Goal: Task Accomplishment & Management: Complete application form

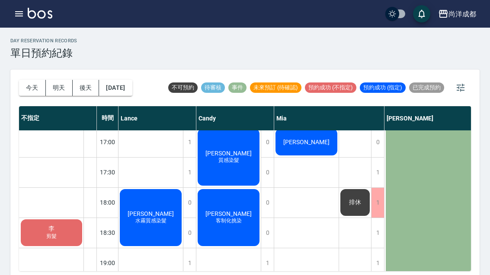
scroll to position [427, 0]
click at [326, 152] on div "[PERSON_NAME]" at bounding box center [306, 142] width 64 height 29
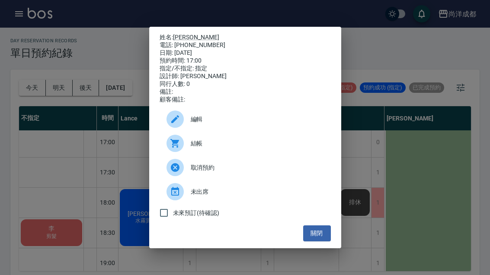
click at [384, 195] on div "姓名: 邱郁婷 電話: 0972160062 日期: 2025/09/10 預約時間: 17:00 指定/不指定: 指定 設計師: Mia 同行人數: 0 備…" at bounding box center [245, 137] width 490 height 275
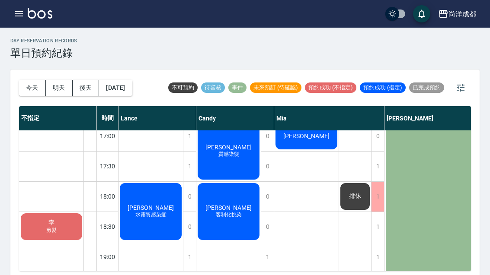
scroll to position [428, 0]
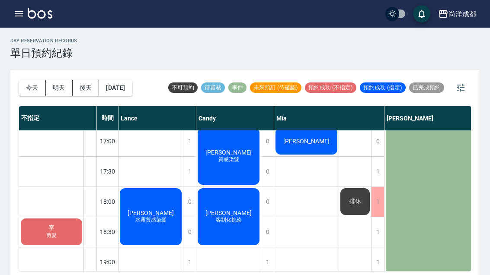
click at [15, 118] on div "今天 明天 後天 2025/09/10 不可預約 待審核 事件 未來預訂 (待確認) 預約成功 (不指定) 預約成功 (指定) 已完成預約 不指定 時間 La…" at bounding box center [244, 175] width 469 height 211
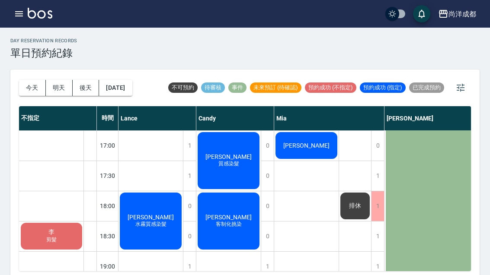
scroll to position [423, 0]
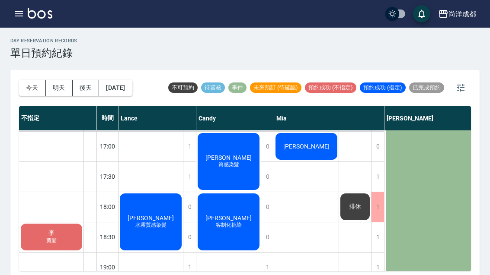
click at [14, 98] on div "今天 明天 後天 2025/09/10 不可預約 待審核 事件 未來預訂 (待確認) 預約成功 (不指定) 預約成功 (指定) 已完成預約 不指定 時間 La…" at bounding box center [244, 175] width 469 height 211
click at [26, 88] on button "今天" at bounding box center [32, 88] width 27 height 16
click at [34, 88] on button "今天" at bounding box center [32, 88] width 27 height 16
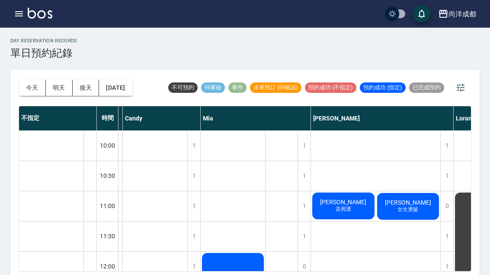
scroll to position [0, 74]
click at [415, 201] on span "[PERSON_NAME]" at bounding box center [408, 202] width 50 height 7
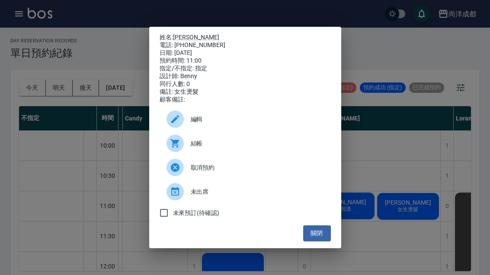
click at [194, 34] on p "姓名: 姚莞羚" at bounding box center [245, 38] width 171 height 8
click at [179, 34] on link "[PERSON_NAME]" at bounding box center [196, 37] width 46 height 7
click at [404, 152] on div "姓名: 姚莞羚 電話: 0910040563 日期: 2025/09/10 預約時間: 11:00 指定/不指定: 指定 設計師: Benny 同行人數: 0…" at bounding box center [245, 137] width 490 height 275
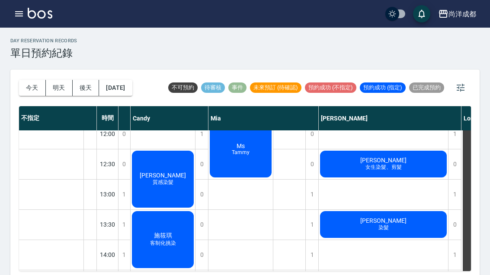
scroll to position [143, 69]
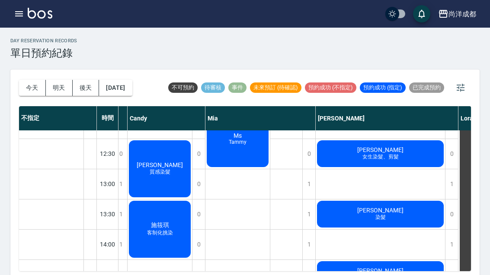
click at [404, 158] on div "徐美惠 女生染髮、剪髮" at bounding box center [380, 153] width 129 height 29
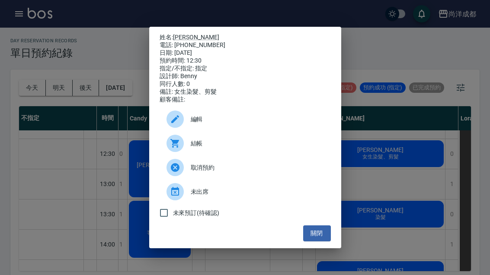
click at [175, 34] on link "[PERSON_NAME]" at bounding box center [196, 37] width 46 height 7
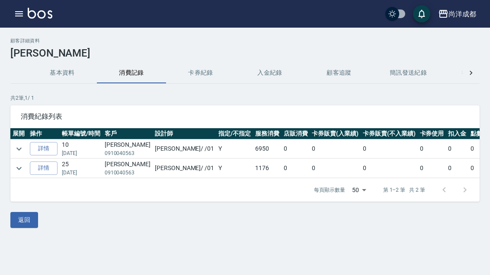
click at [49, 146] on link "詳情" at bounding box center [44, 148] width 28 height 13
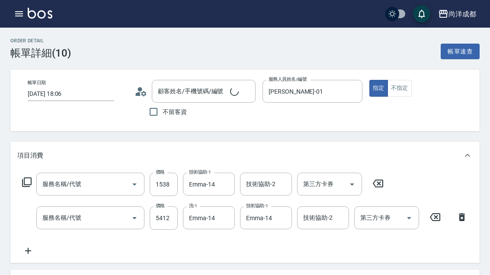
type input "[DATE] 18:06"
type input "[PERSON_NAME]-01"
type input "[PERSON_NAME]/0910040563/null"
type input "信用卡"
type input "自備護髮(1000以上)(601)"
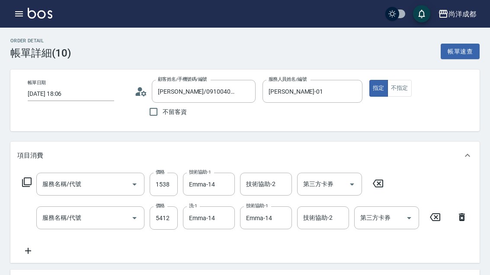
type input "燙髮(301)"
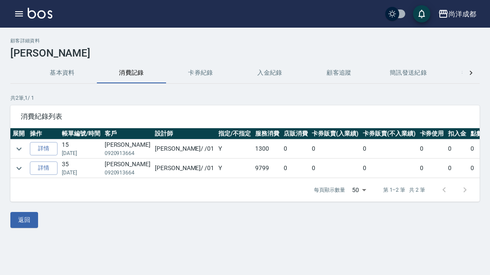
click at [45, 169] on link "詳情" at bounding box center [44, 168] width 28 height 13
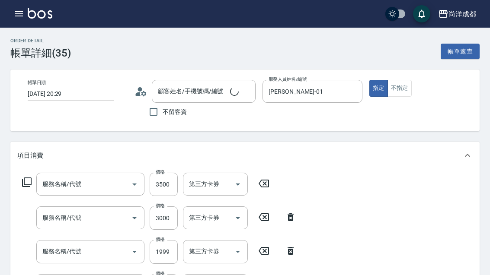
type input "[DATE] 20:29"
type input "[PERSON_NAME]/0920913664/"
type input "[PERSON_NAME]-01"
type input "970"
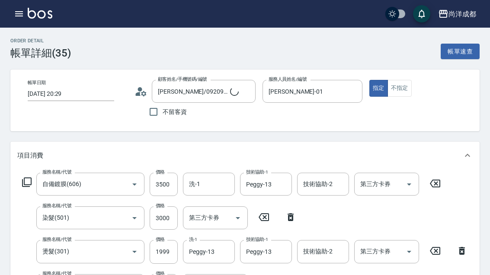
type input "自備鍍膜(606)"
type input "染髮(501)"
type input "燙髮(301)"
type input "剪髮(401)"
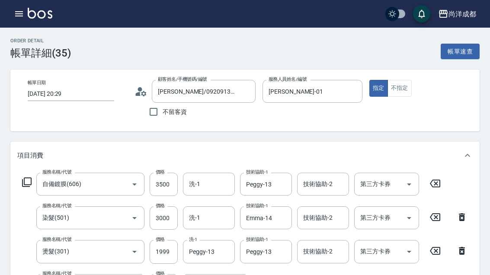
click at [18, 13] on icon "button" at bounding box center [19, 13] width 8 height 5
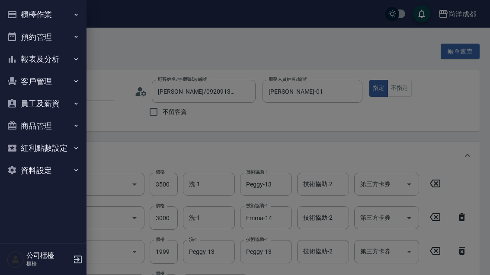
click at [72, 16] on button "櫃檯作業" at bounding box center [43, 14] width 80 height 22
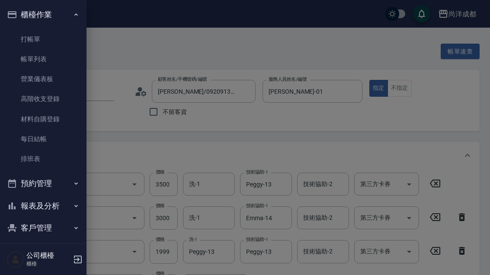
click at [43, 185] on button "預約管理" at bounding box center [43, 184] width 80 height 22
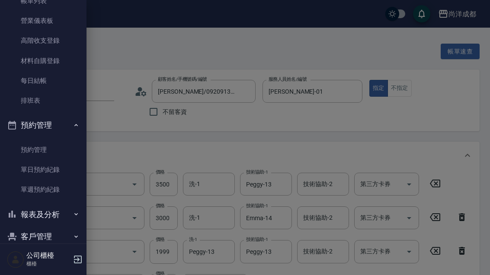
scroll to position [61, 0]
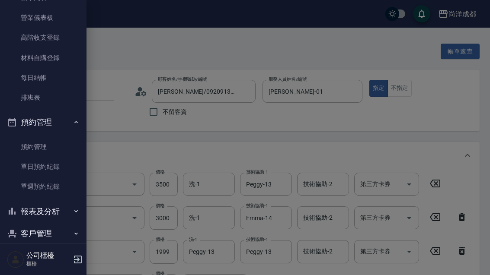
click at [57, 160] on link "單日預約紀錄" at bounding box center [43, 167] width 80 height 20
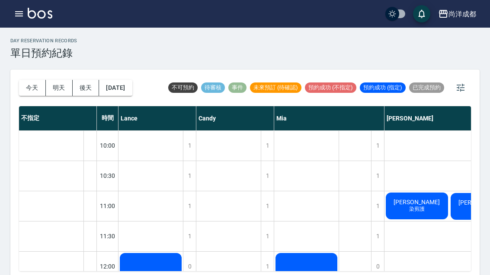
click at [26, 85] on button "今天" at bounding box center [32, 88] width 27 height 16
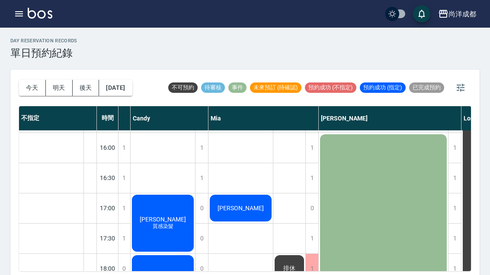
scroll to position [405, 67]
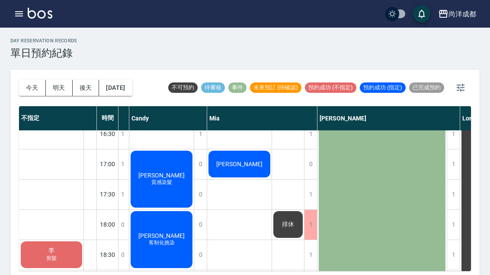
click at [302, 225] on div "排休" at bounding box center [288, 224] width 32 height 29
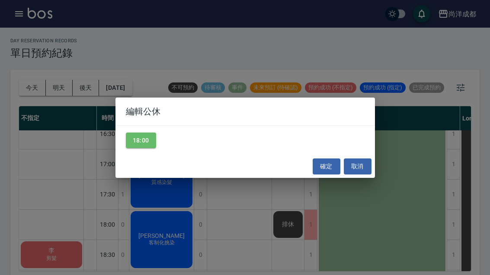
click at [141, 134] on button "18:00" at bounding box center [141, 141] width 30 height 16
click at [330, 168] on button "確定" at bounding box center [327, 167] width 28 height 16
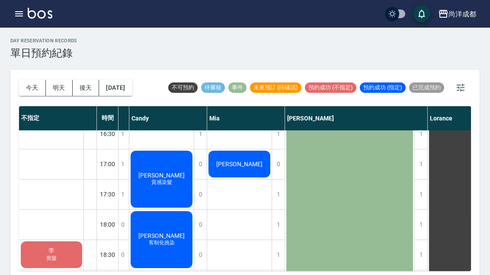
click at [54, 256] on span "剪髮" at bounding box center [52, 258] width 14 height 7
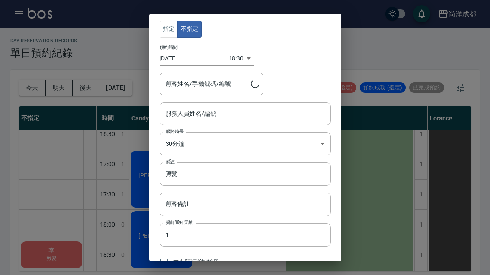
type input "[PERSON_NAME]/0922505608"
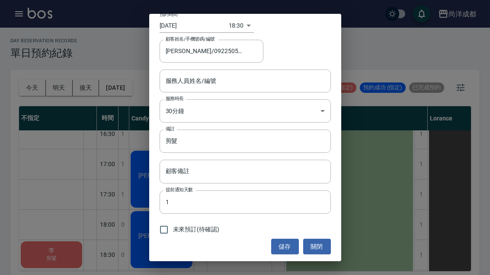
click at [409, 142] on div "指定 不指定 預約時間 [DATE] 18:30 1757500200000 顧客姓名/手機號碼/編號 [PERSON_NAME]/0922505608 顧客…" at bounding box center [245, 137] width 490 height 275
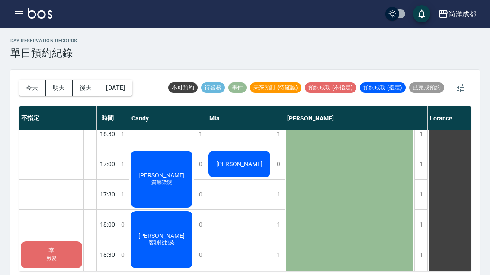
scroll to position [32, 0]
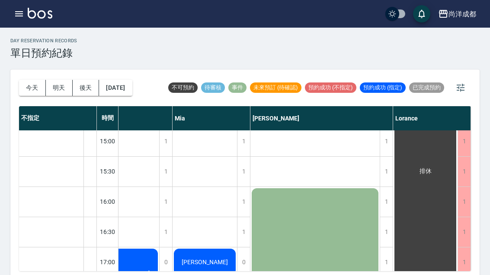
click at [61, 87] on button "明天" at bounding box center [59, 88] width 27 height 16
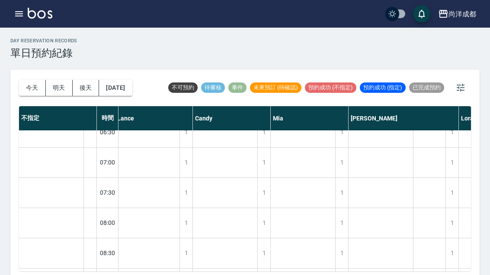
scroll to position [409, 5]
click at [86, 86] on button "後天" at bounding box center [86, 88] width 27 height 16
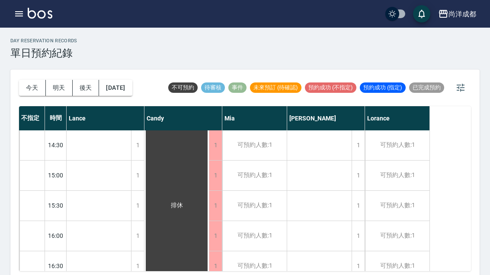
scroll to position [275, 0]
click at [355, 172] on div "1" at bounding box center [358, 174] width 13 height 30
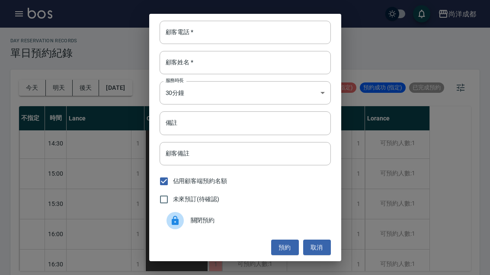
click at [252, 64] on input "顧客姓名   *" at bounding box center [245, 62] width 171 height 23
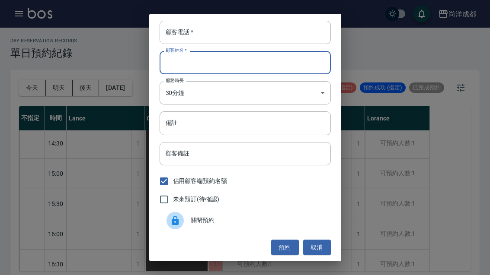
click at [246, 37] on input "顧客電話   *" at bounding box center [245, 32] width 171 height 23
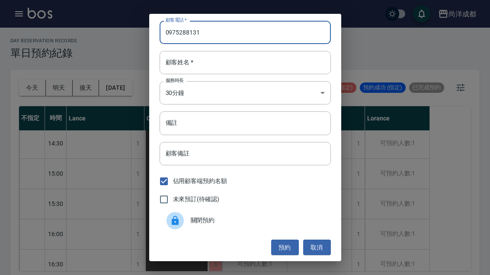
type input "0975288131"
click at [234, 67] on input "顧客姓名   *" at bounding box center [245, 62] width 171 height 23
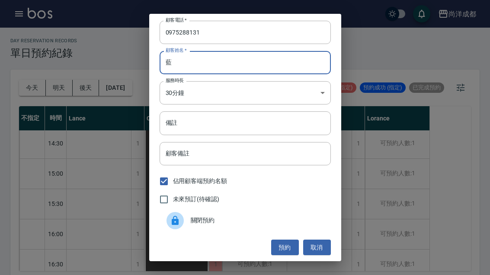
scroll to position [0, 0]
type input "藍"
click at [177, 35] on input "0975288131" at bounding box center [245, 32] width 171 height 23
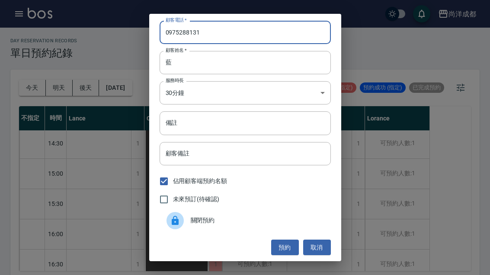
click at [177, 35] on input "0975288131" at bounding box center [245, 32] width 171 height 23
click at [391, 56] on div "顧客電話   * 顧客電話   * 顧客姓名   * 藍 顧客姓名   * 服務時長 30分鐘 1 服務時長 備註 備註 顧客備註 顧客備註 佔用顧客端預約名…" at bounding box center [245, 137] width 490 height 275
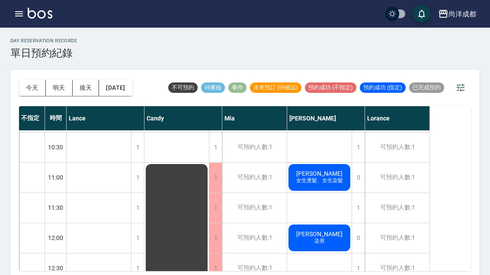
click at [89, 84] on button "後天" at bounding box center [86, 88] width 27 height 16
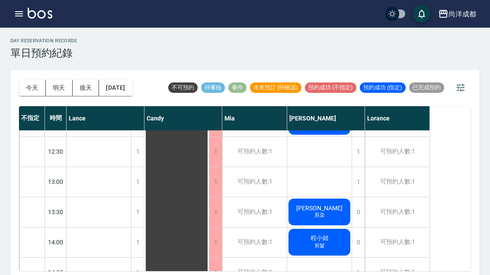
scroll to position [144, 0]
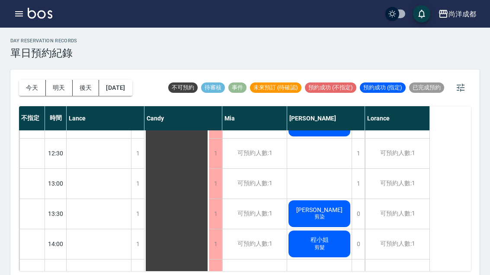
click at [357, 185] on div "1" at bounding box center [358, 184] width 13 height 30
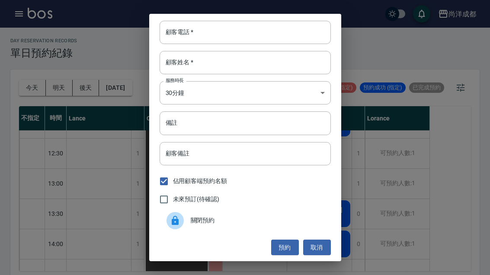
click at [258, 27] on input "顧客電話   *" at bounding box center [245, 32] width 171 height 23
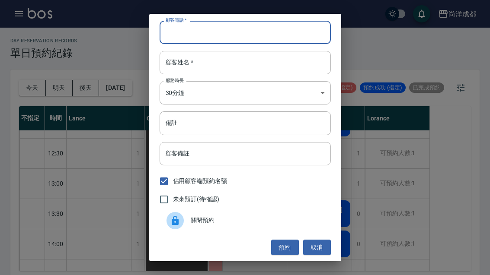
click at [190, 29] on input "顧客電話   *" at bounding box center [245, 32] width 171 height 23
paste input "0975288131"
type input "0975288131"
click at [226, 63] on input "顧客姓名   *" at bounding box center [245, 62] width 171 height 23
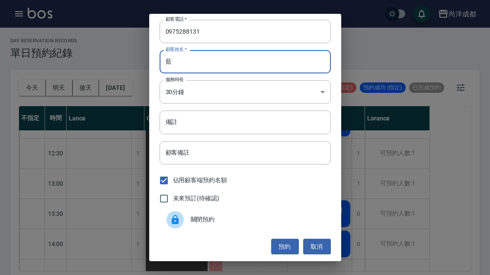
scroll to position [1, 0]
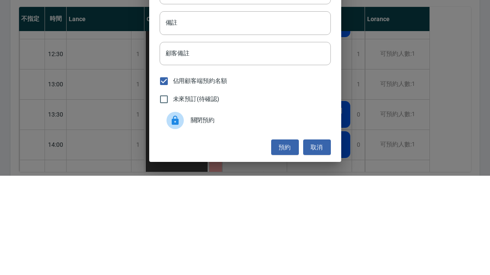
type input "藍"
click at [275, 111] on input "備註" at bounding box center [245, 122] width 171 height 23
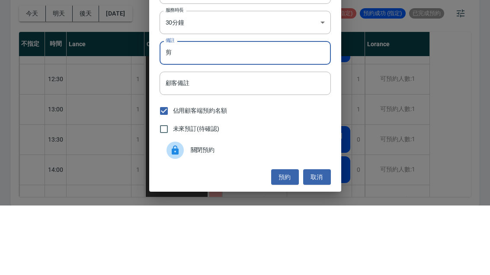
type input "剪"
click at [283, 239] on button "預約" at bounding box center [285, 247] width 28 height 16
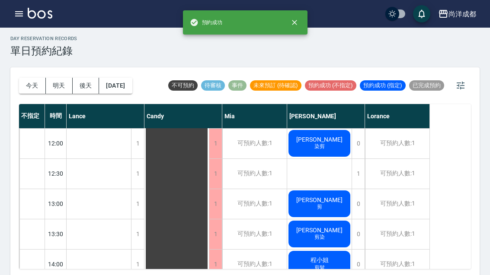
scroll to position [121, 0]
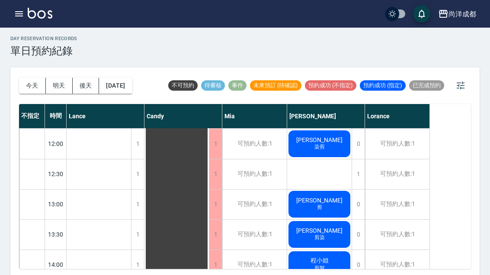
click at [35, 83] on button "今天" at bounding box center [32, 86] width 27 height 16
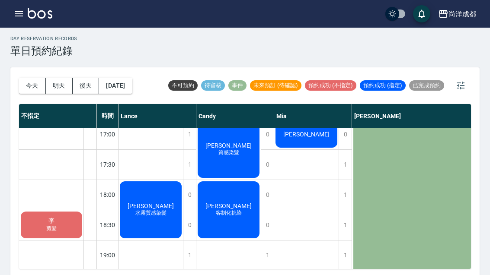
scroll to position [433, 1]
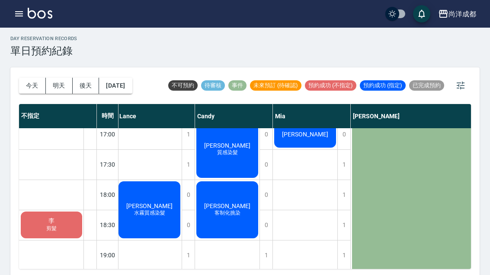
click at [152, 203] on span "謝綵翎" at bounding box center [150, 206] width 50 height 7
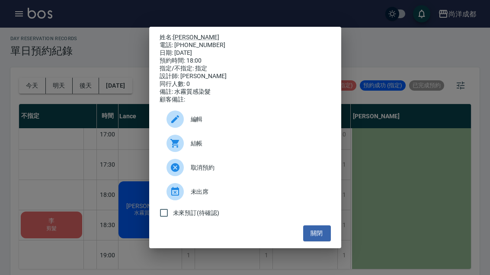
click at [323, 242] on button "關閉" at bounding box center [317, 234] width 28 height 16
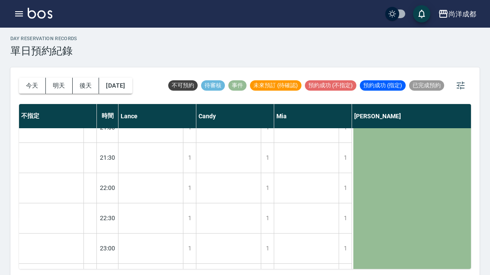
scroll to position [681, 0]
